Goal: Check status

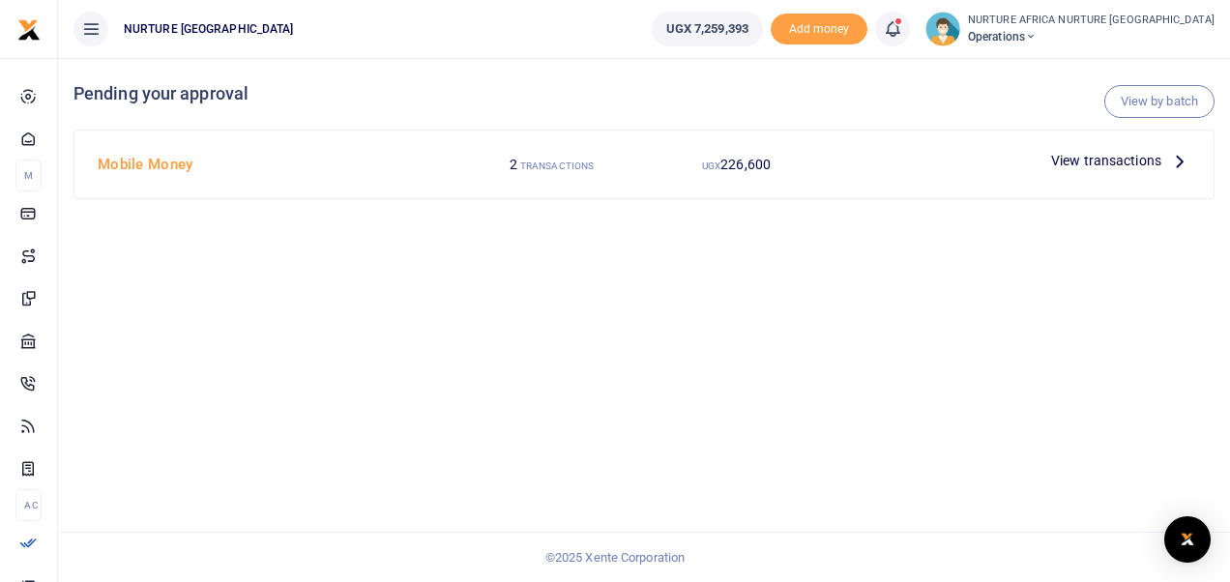
click at [1087, 160] on span "View transactions" at bounding box center [1106, 160] width 110 height 21
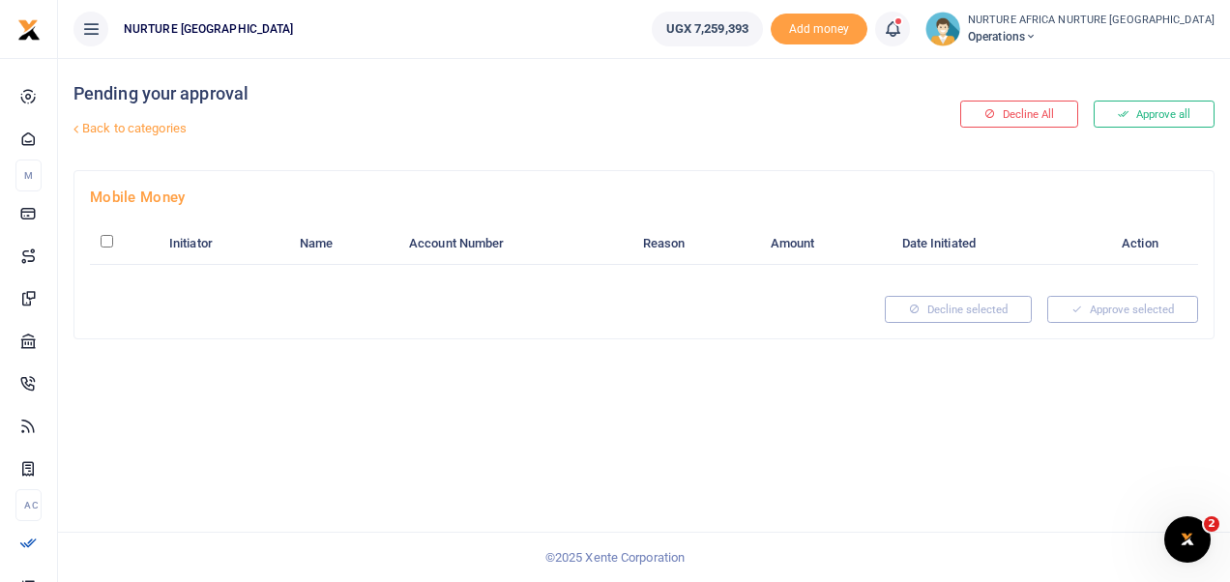
click at [902, 25] on icon at bounding box center [892, 28] width 19 height 21
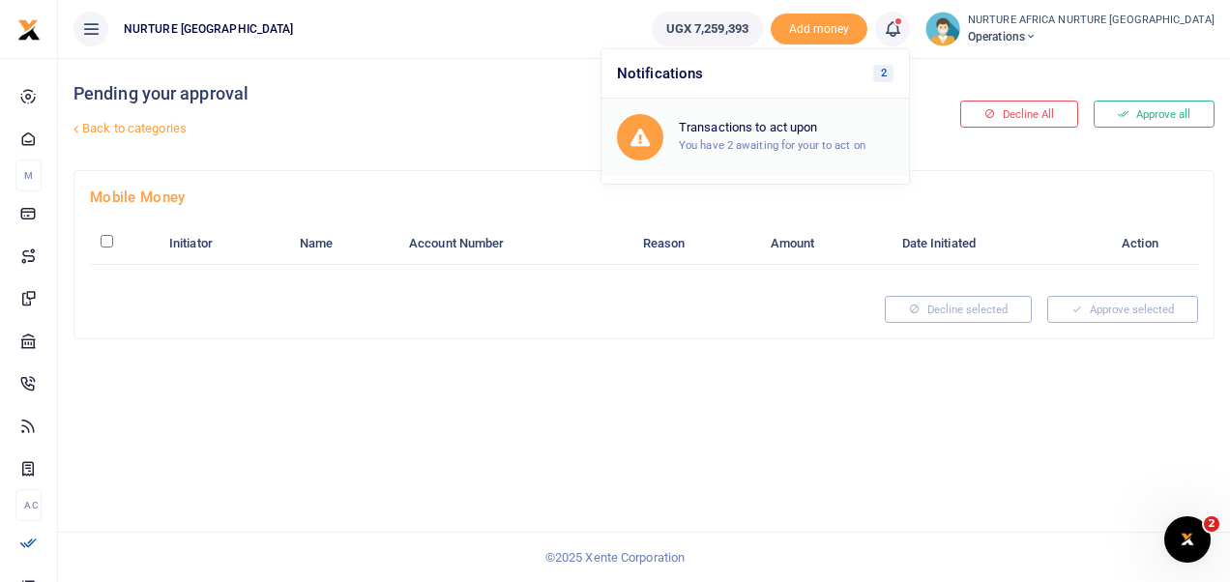
click at [838, 138] on small "You have 2 awaiting for your to act on" at bounding box center [772, 145] width 187 height 14
